Goal: Information Seeking & Learning: Learn about a topic

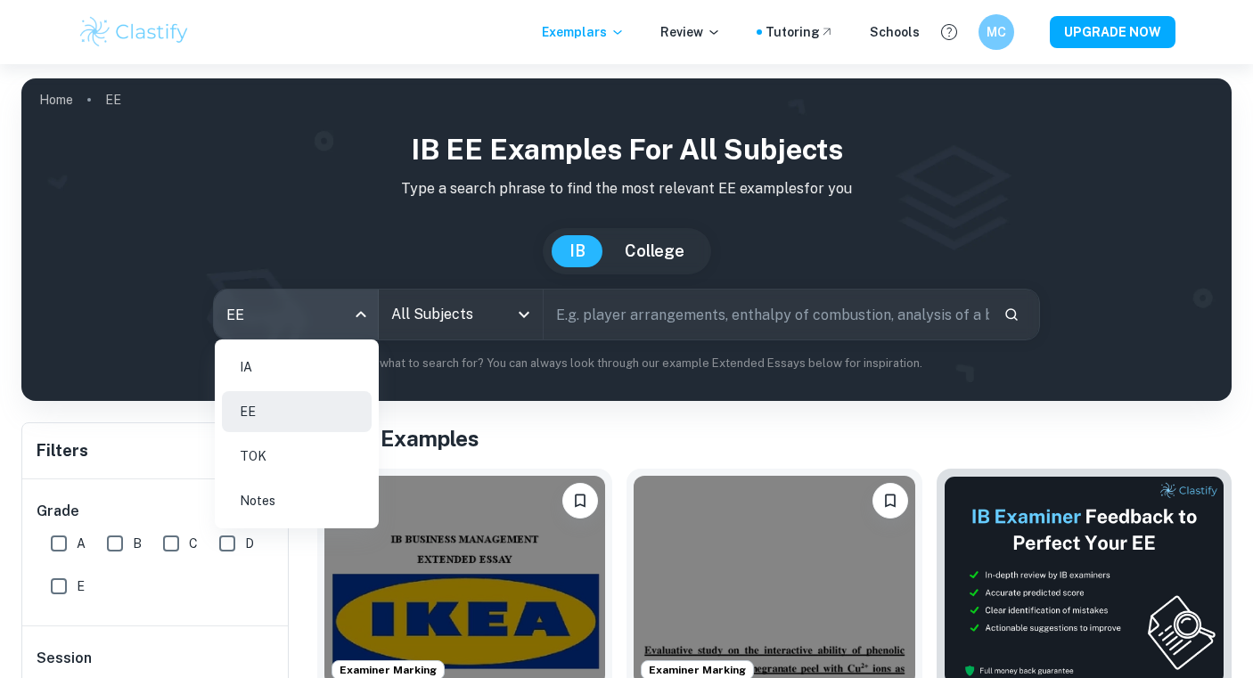
click at [291, 352] on li "IA" at bounding box center [297, 367] width 150 height 41
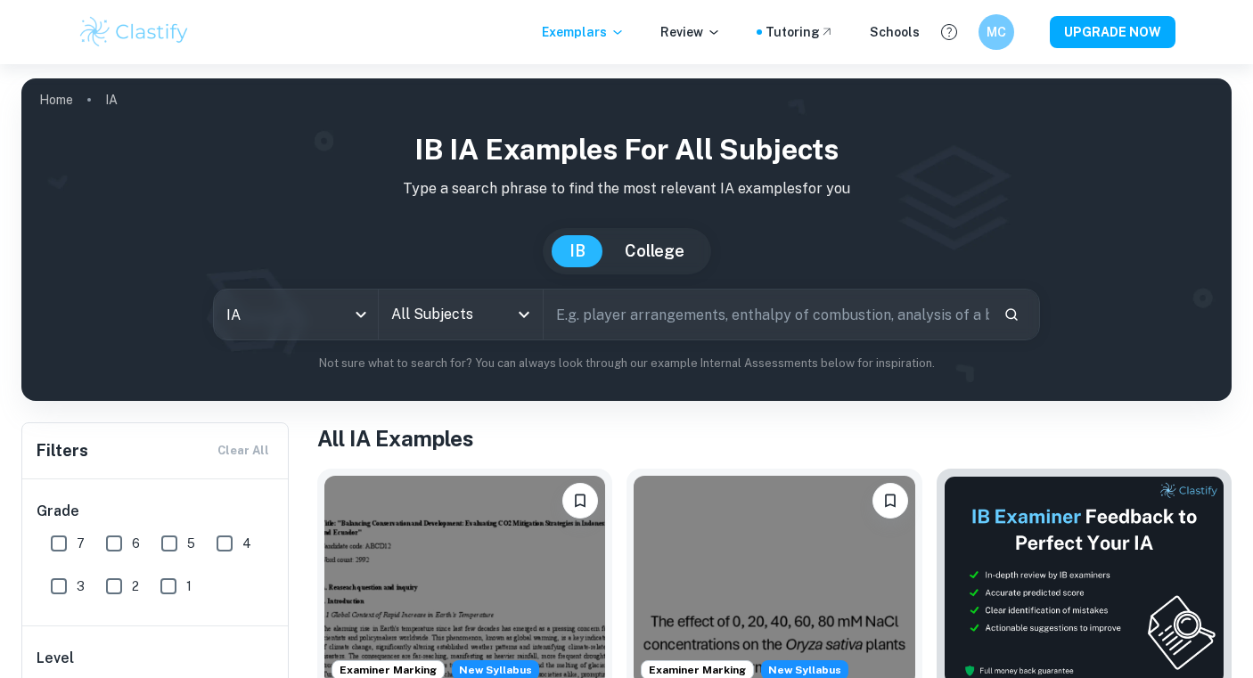
click at [517, 319] on icon "Open" at bounding box center [523, 314] width 21 height 21
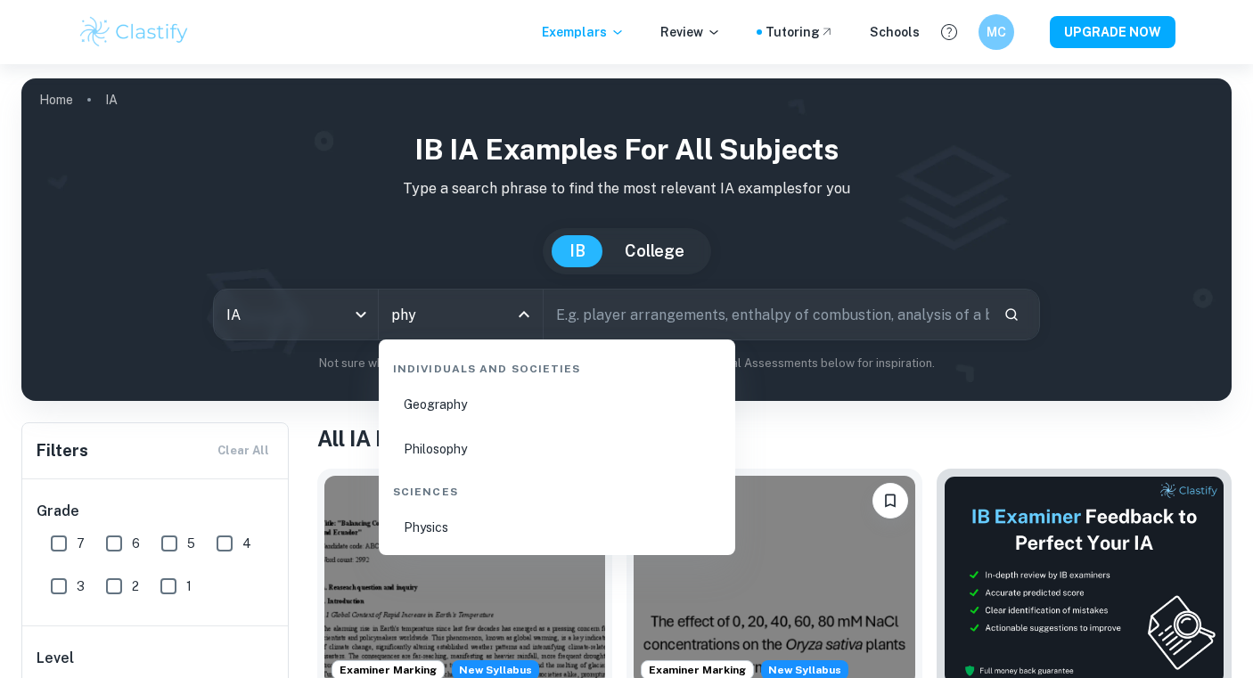
type input "phys"
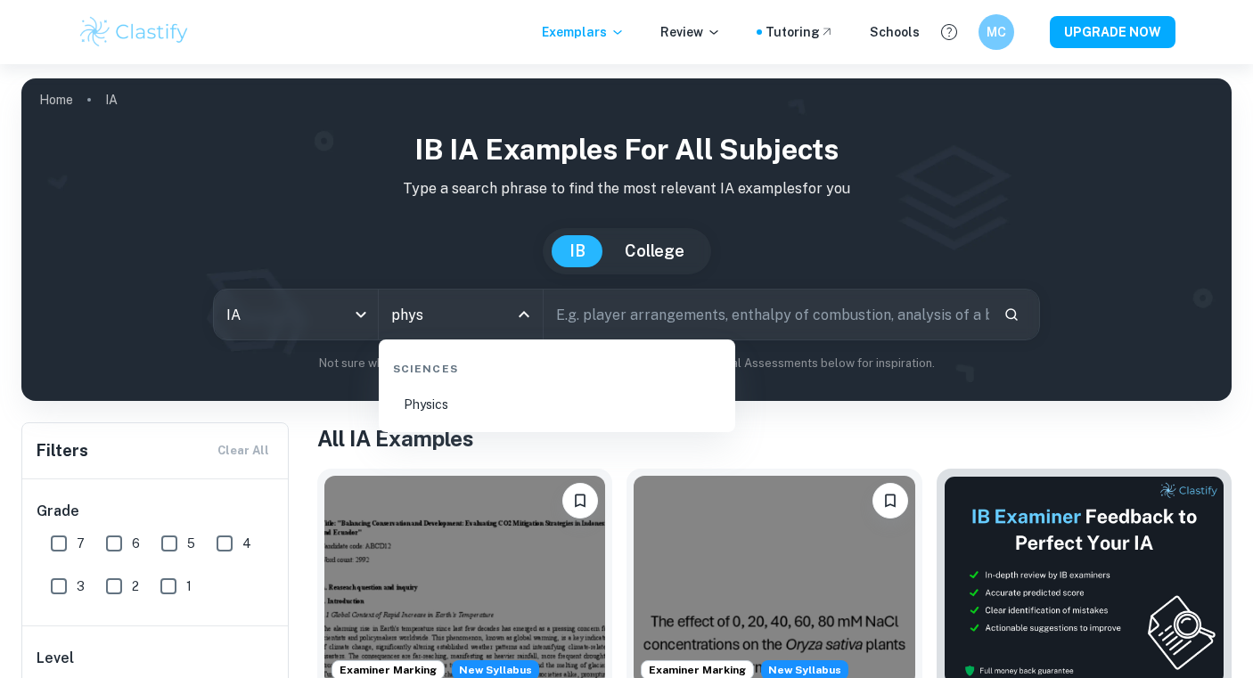
click at [490, 414] on li "Physics" at bounding box center [557, 404] width 342 height 41
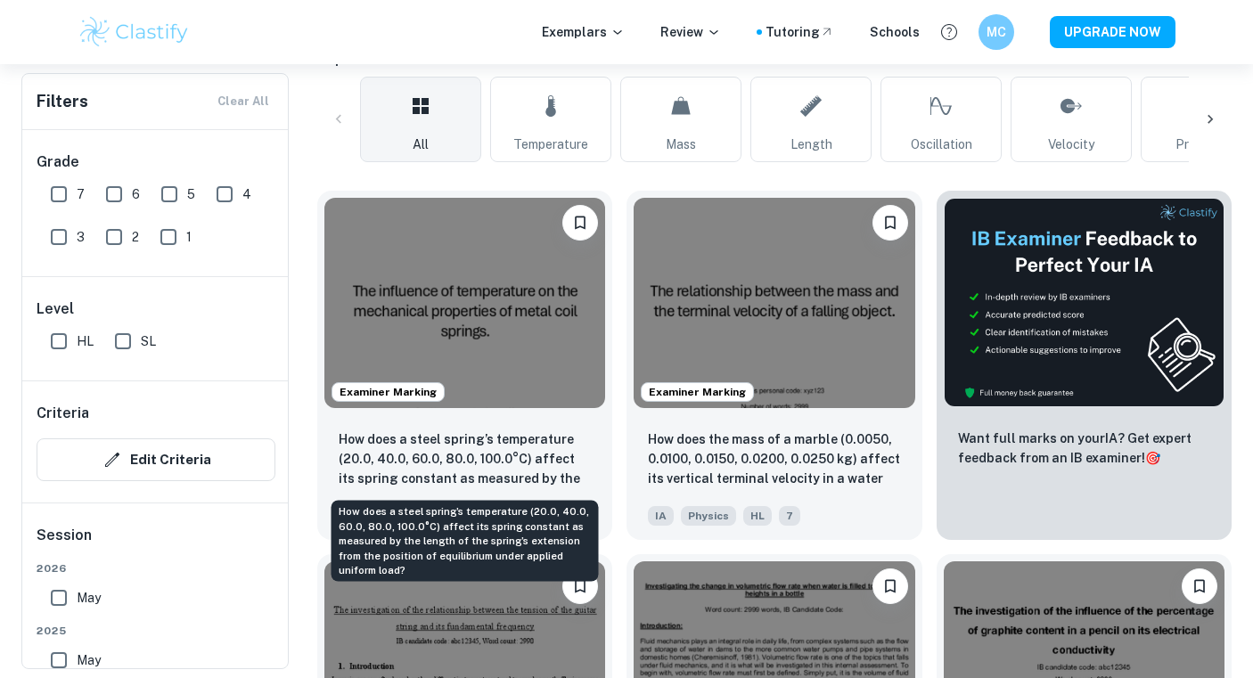
scroll to position [422, 0]
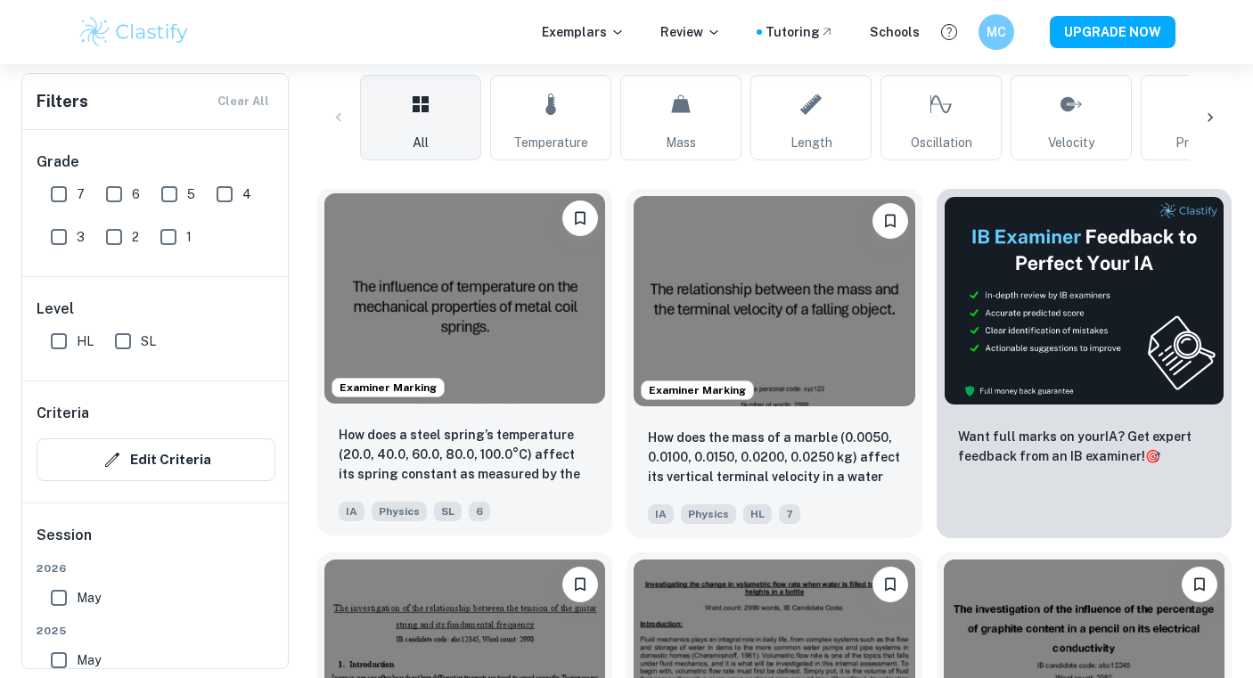
click at [493, 311] on img at bounding box center [464, 298] width 281 height 210
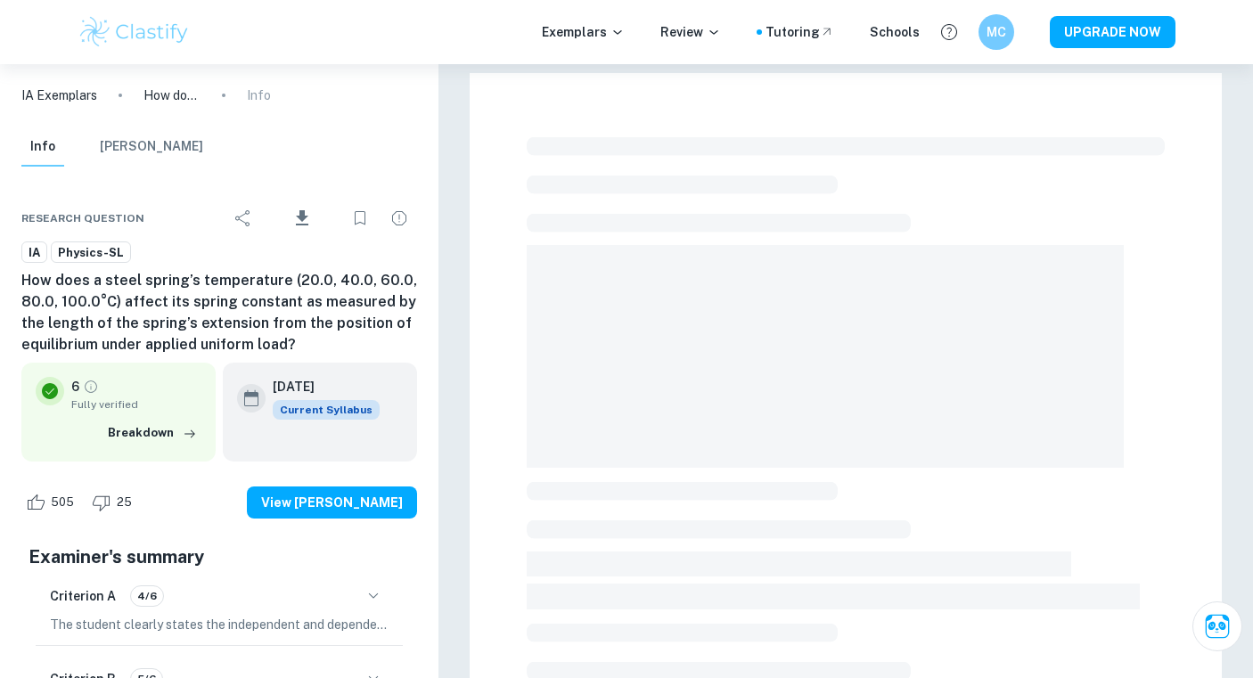
scroll to position [422, 0]
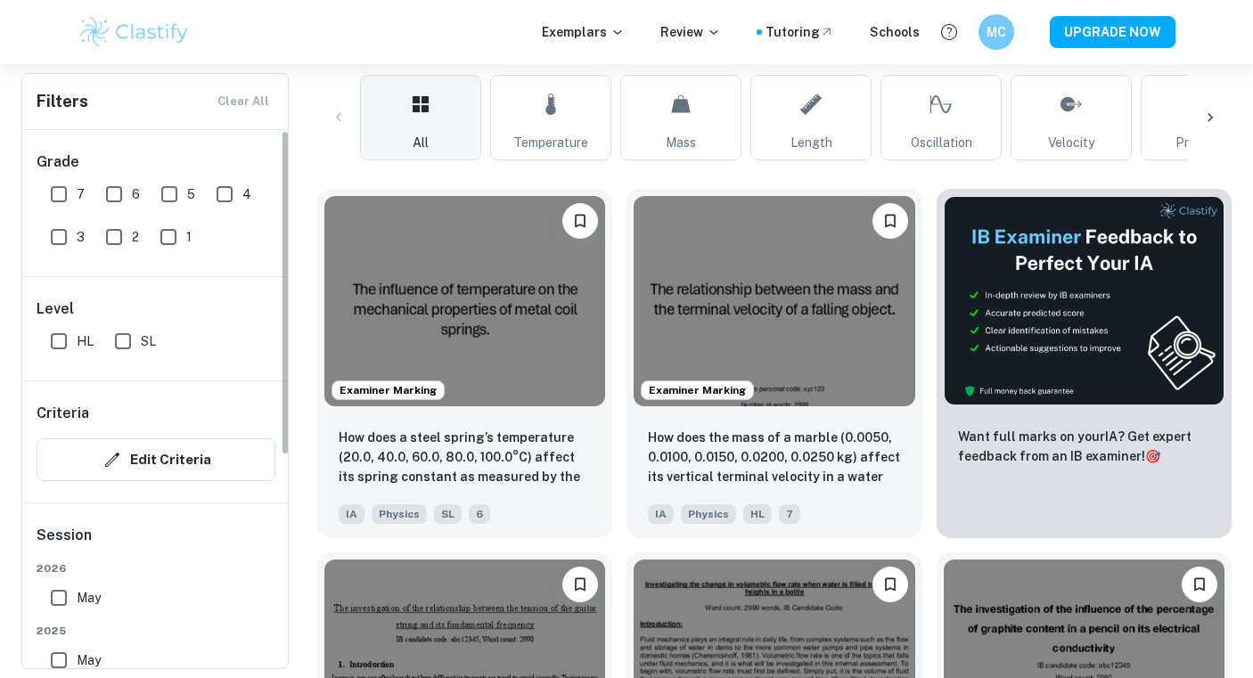
click at [63, 334] on input "HL" at bounding box center [59, 342] width 36 height 36
checkbox input "true"
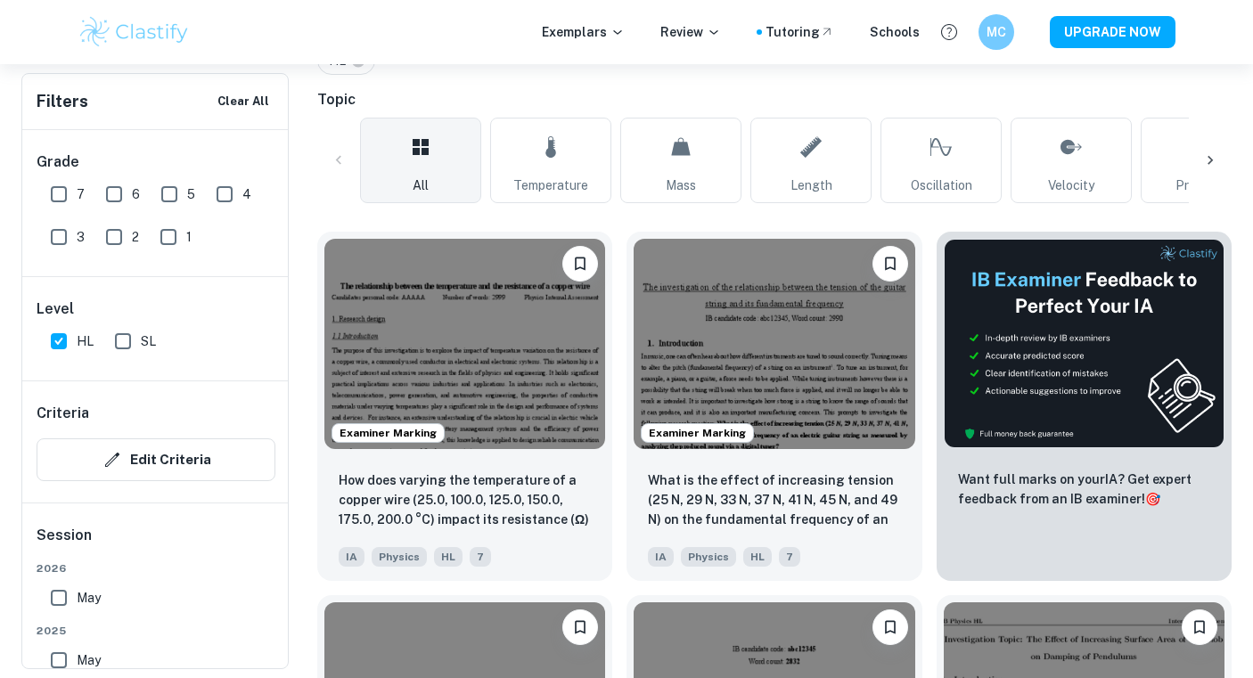
click at [56, 189] on input "7" at bounding box center [59, 194] width 36 height 36
checkbox input "true"
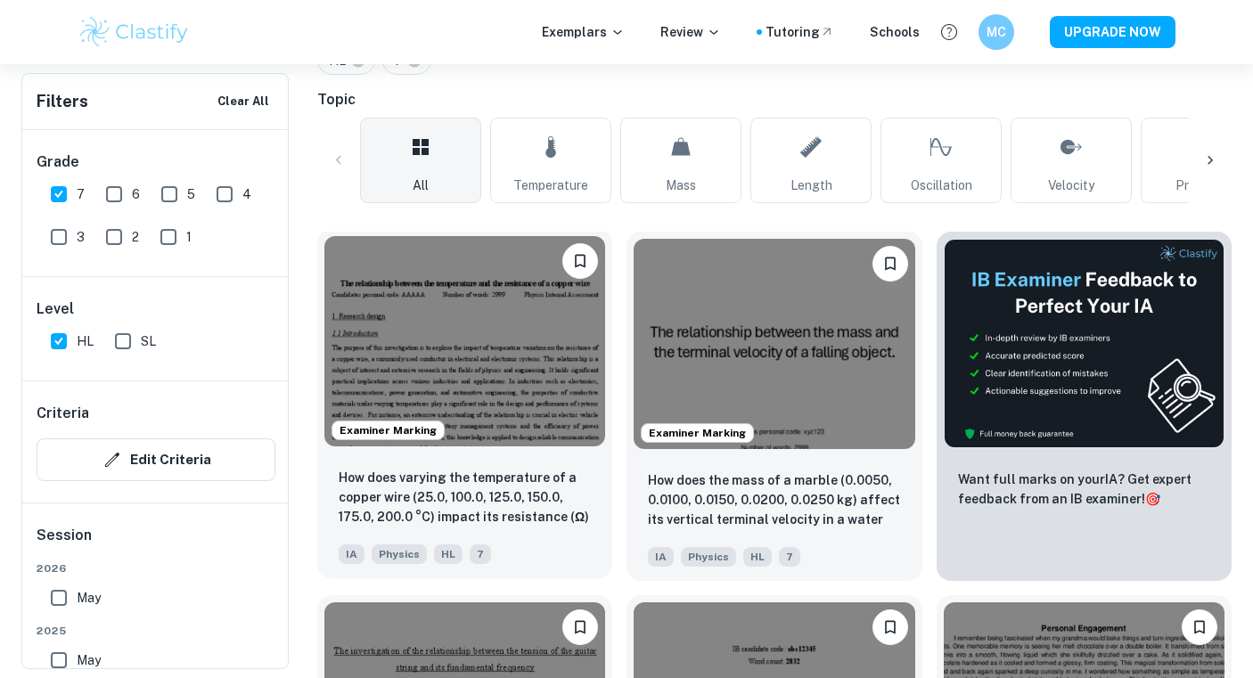
click at [525, 365] on img at bounding box center [464, 341] width 281 height 210
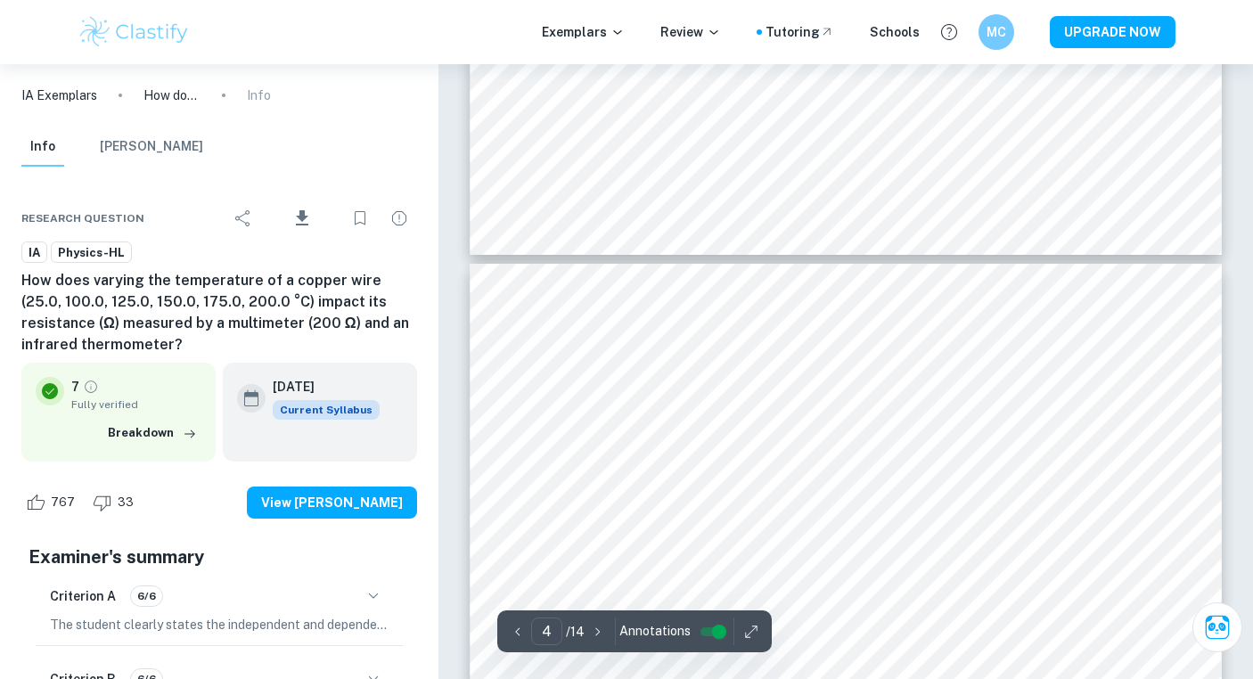
scroll to position [3326, 0]
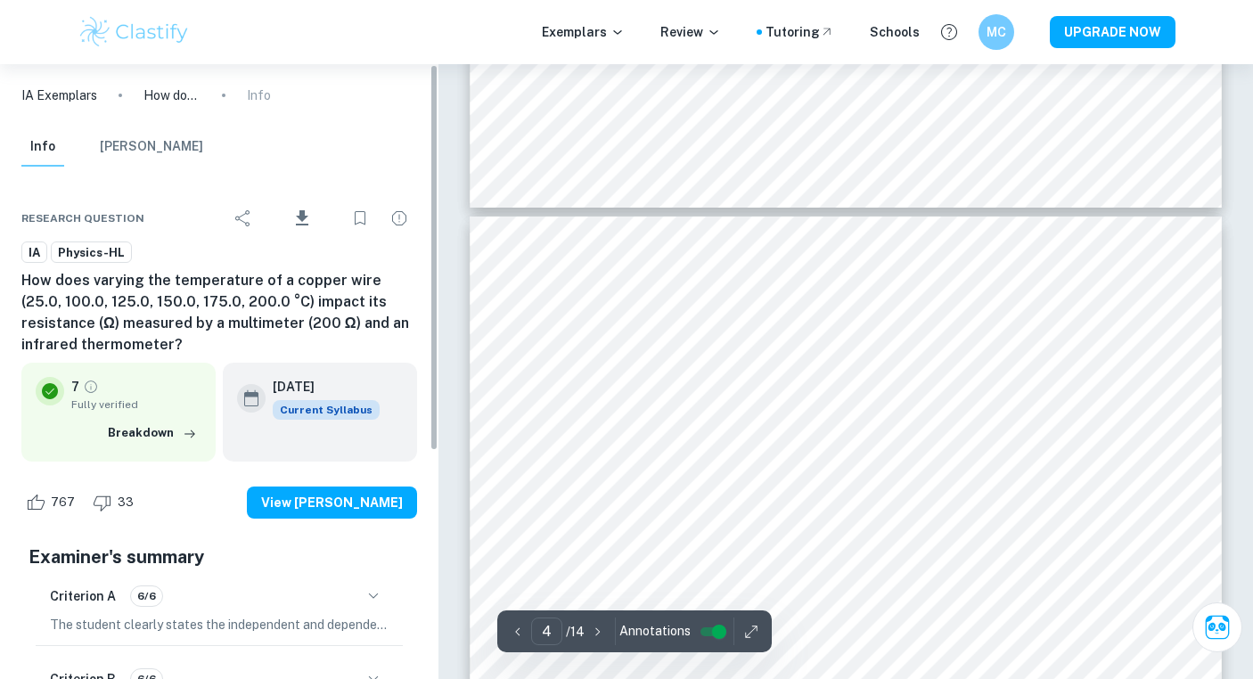
type input "3"
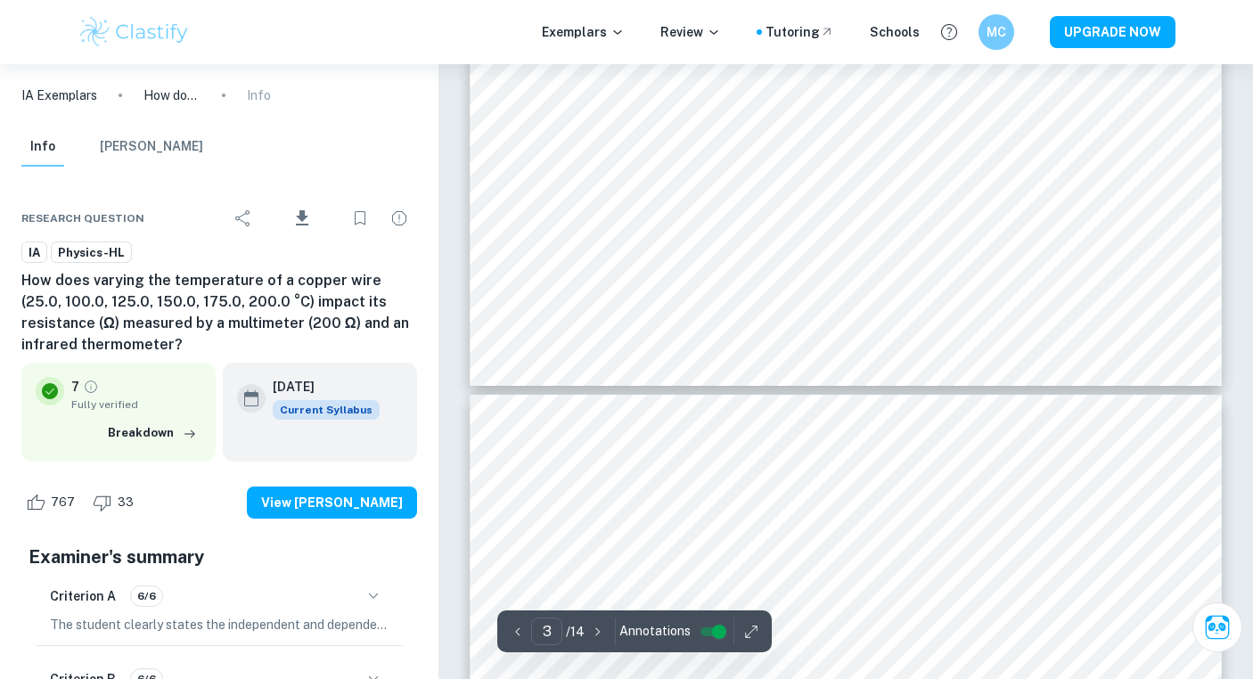
scroll to position [3009, 0]
